Goal: Obtain resource: Download file/media

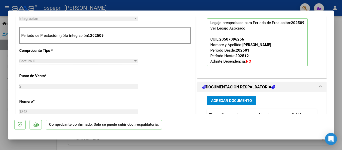
scroll to position [250, 0]
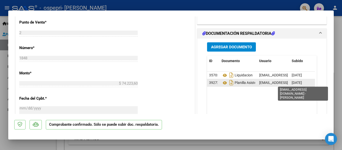
click at [262, 83] on span "[EMAIL_ADDRESS][DOMAIN_NAME] - [PERSON_NAME]" at bounding box center [301, 83] width 85 height 4
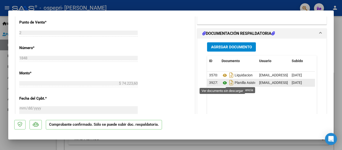
click at [222, 84] on icon at bounding box center [225, 83] width 7 height 6
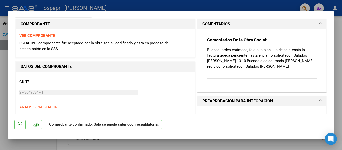
scroll to position [50, 0]
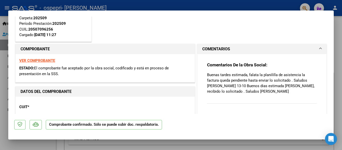
click at [320, 48] on span at bounding box center [321, 49] width 2 height 6
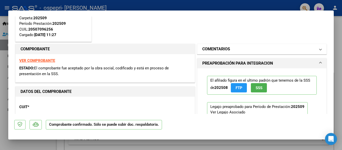
click at [320, 48] on span at bounding box center [321, 49] width 2 height 6
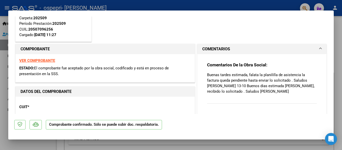
click at [226, 98] on div "Comentarios De la Obra Social: Buenas tardes estimada, falata la planililla de …" at bounding box center [262, 85] width 110 height 47
click at [225, 50] on h1 "COMENTARIOS" at bounding box center [216, 49] width 28 height 6
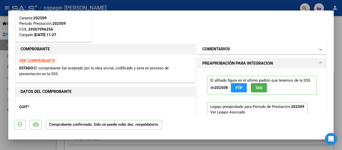
click at [226, 49] on h1 "COMENTARIOS" at bounding box center [216, 49] width 28 height 6
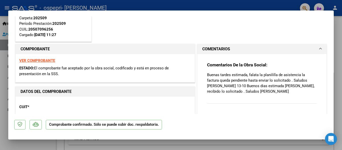
scroll to position [75, 0]
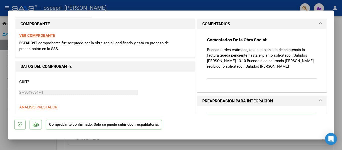
click at [258, 87] on div "Comentarios De la Obra Social: Buenas tardes estimada, falata la planililla de …" at bounding box center [261, 58] width 117 height 59
click at [225, 86] on div "Comentarios De la Obra Social: Buenas tardes estimada, falata la planililla de …" at bounding box center [261, 58] width 117 height 59
click at [219, 85] on div "Comentarios De la Obra Social: Buenas tardes estimada, falata la planililla de …" at bounding box center [261, 58] width 117 height 59
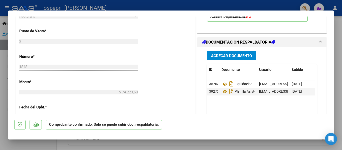
scroll to position [301, 0]
